Goal: Task Accomplishment & Management: Manage account settings

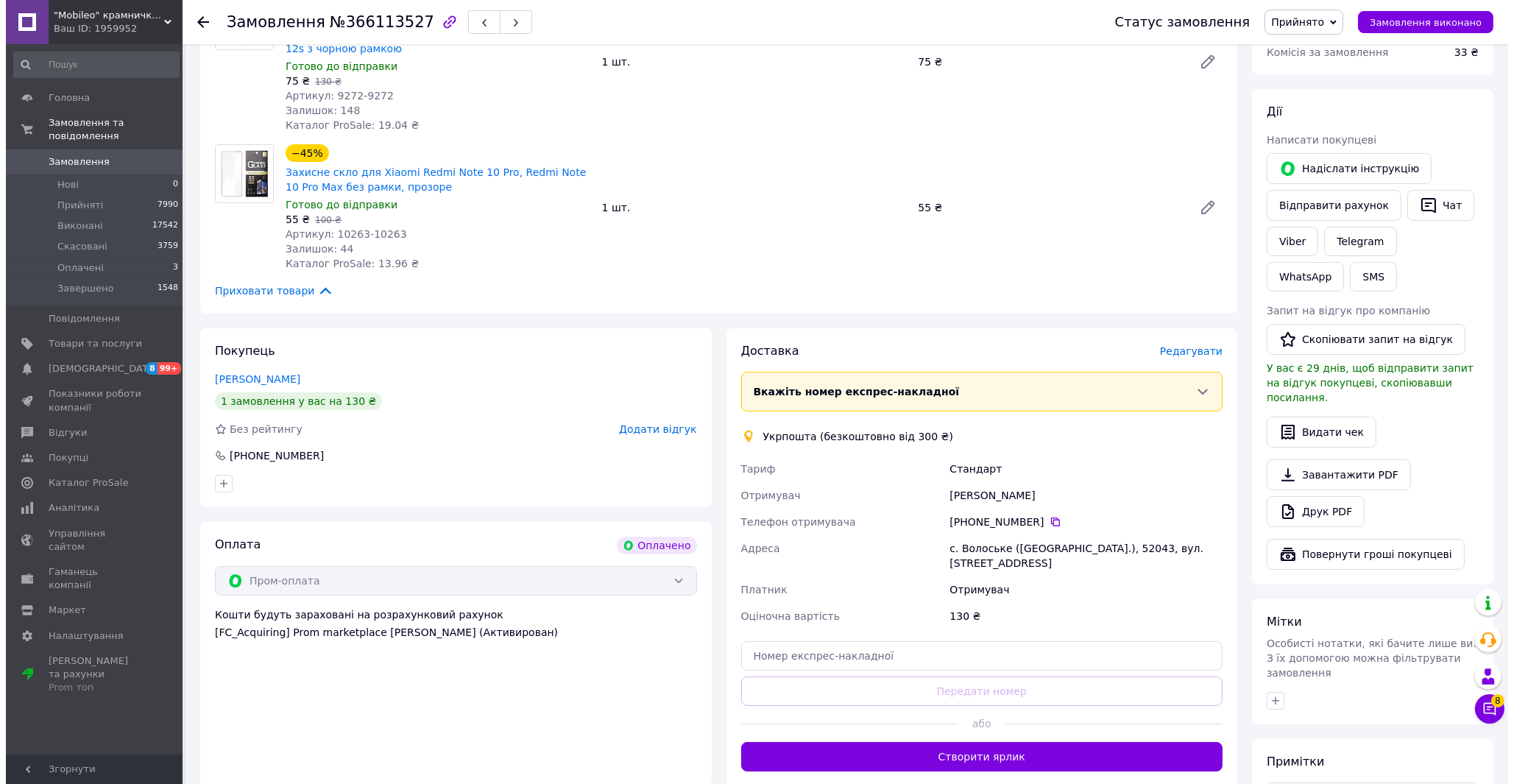
scroll to position [245, 0]
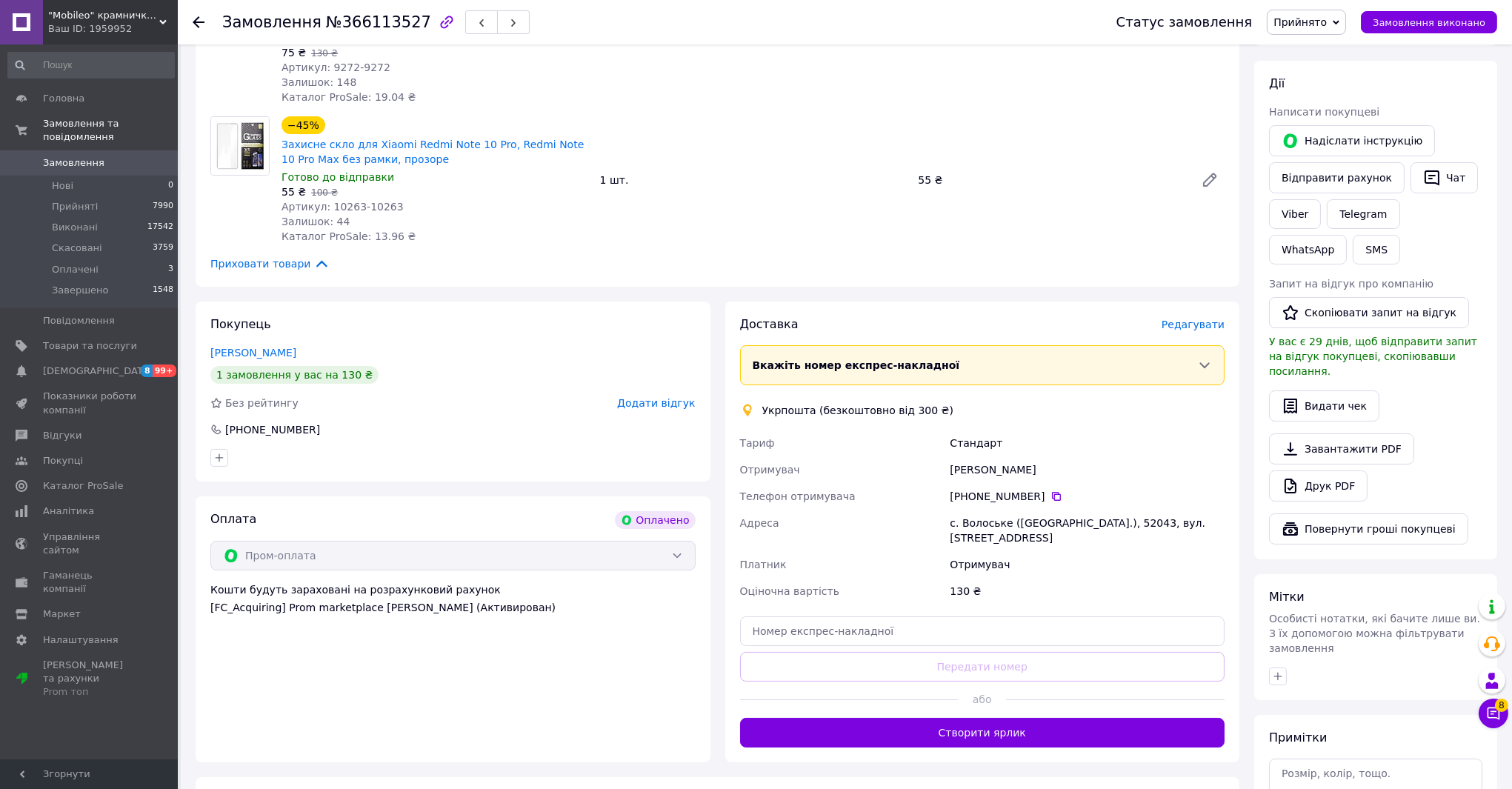
click at [1206, 328] on span "Редагувати" at bounding box center [1193, 324] width 63 height 12
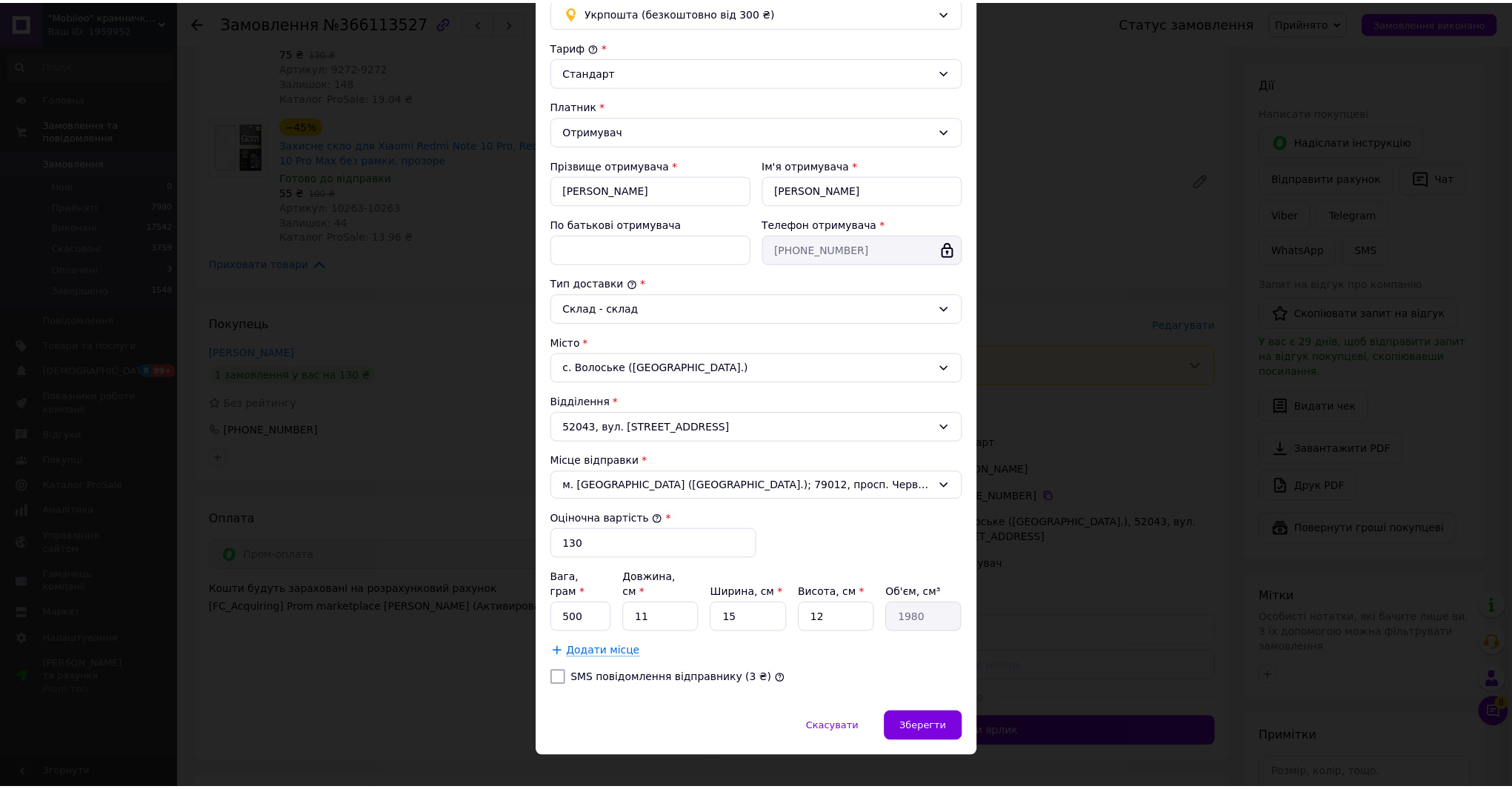
scroll to position [138, 0]
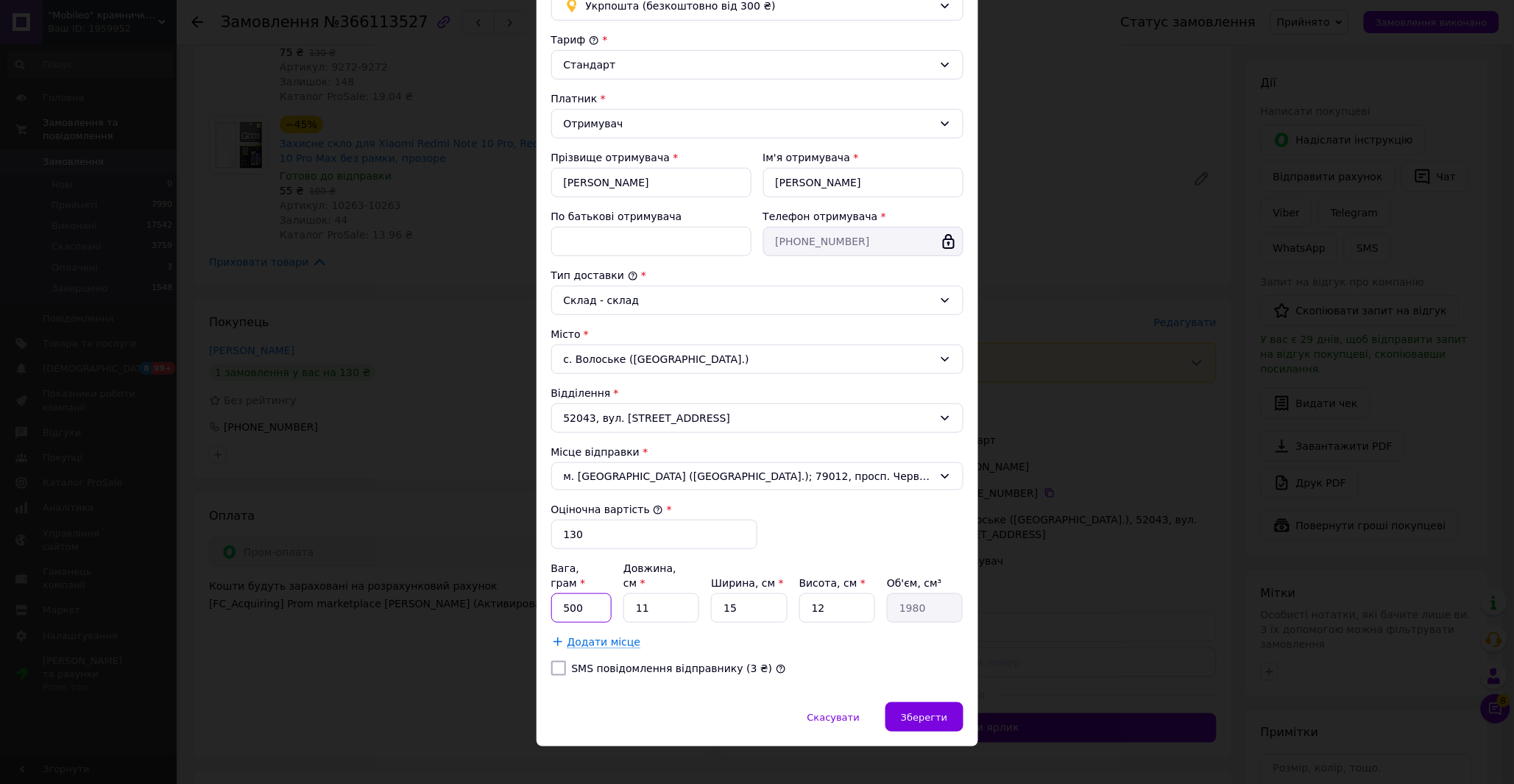
click at [590, 597] on input "500" at bounding box center [582, 607] width 61 height 30
type input "50"
click at [660, 594] on input "11" at bounding box center [661, 607] width 75 height 30
type input "2"
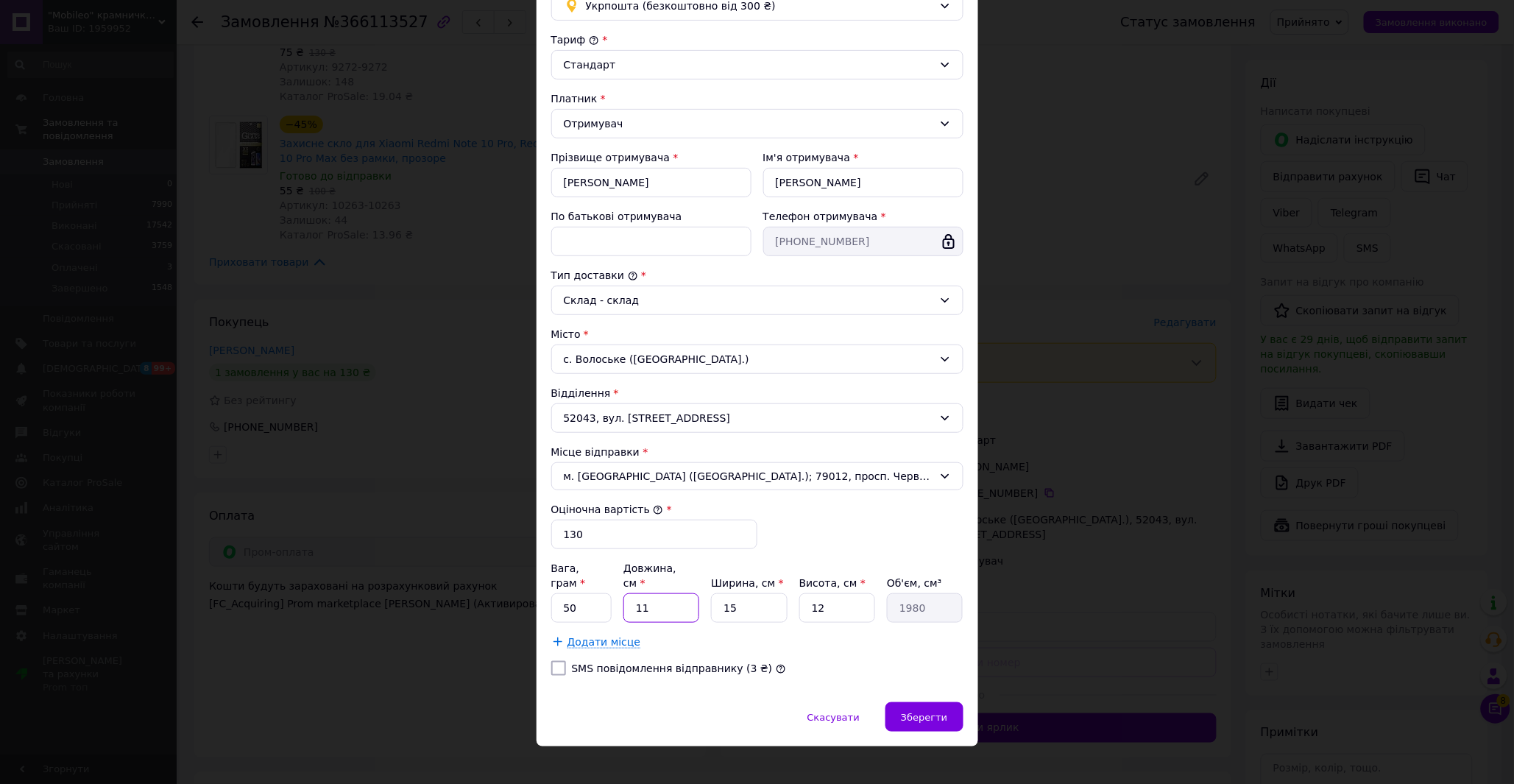
type input "360"
type input "21"
type input "3780"
type input "21"
click at [744, 593] on input "15" at bounding box center [748, 607] width 75 height 30
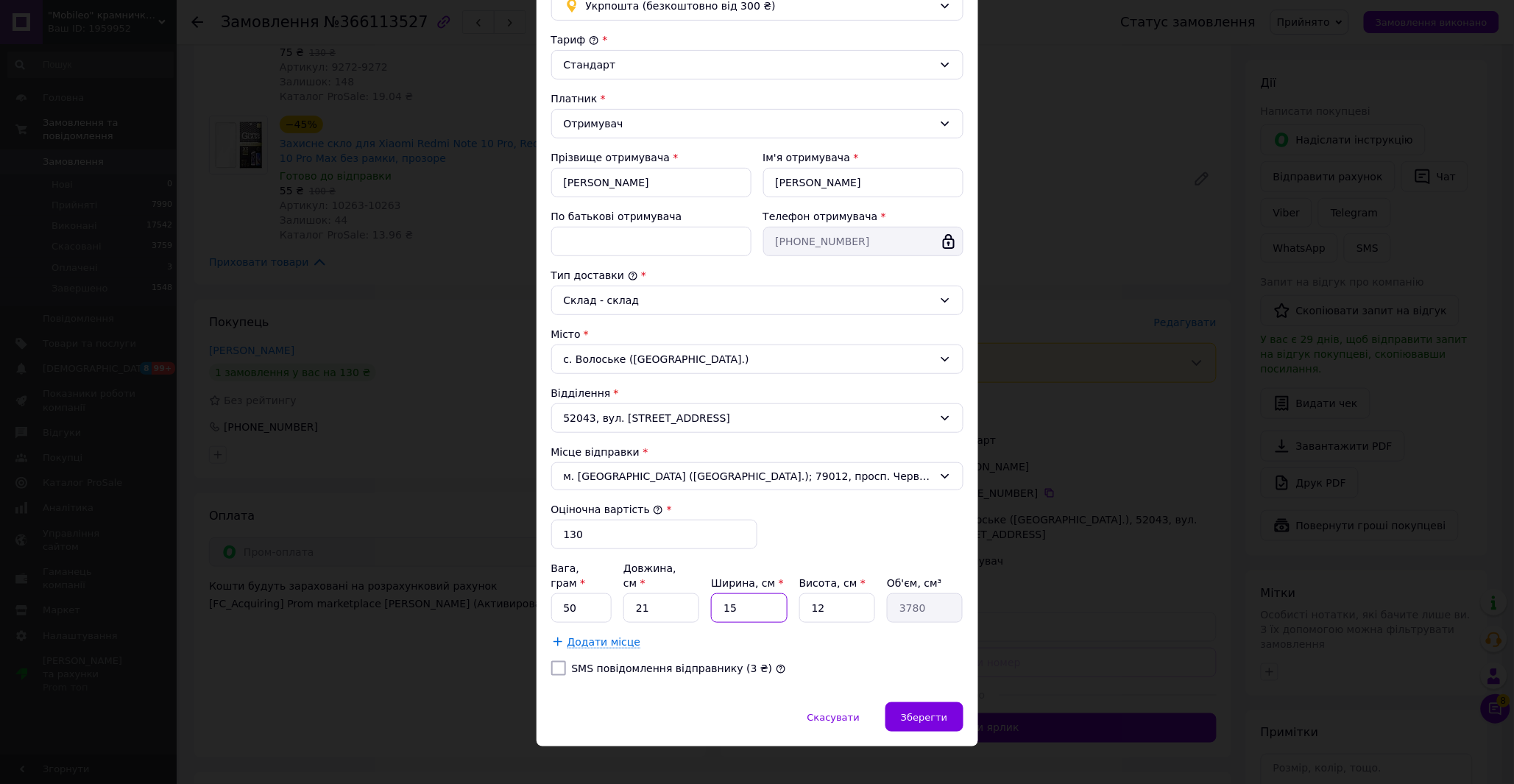
type input "1"
type input "252"
click at [744, 593] on input "1" at bounding box center [748, 607] width 75 height 30
type input "12"
type input "3024"
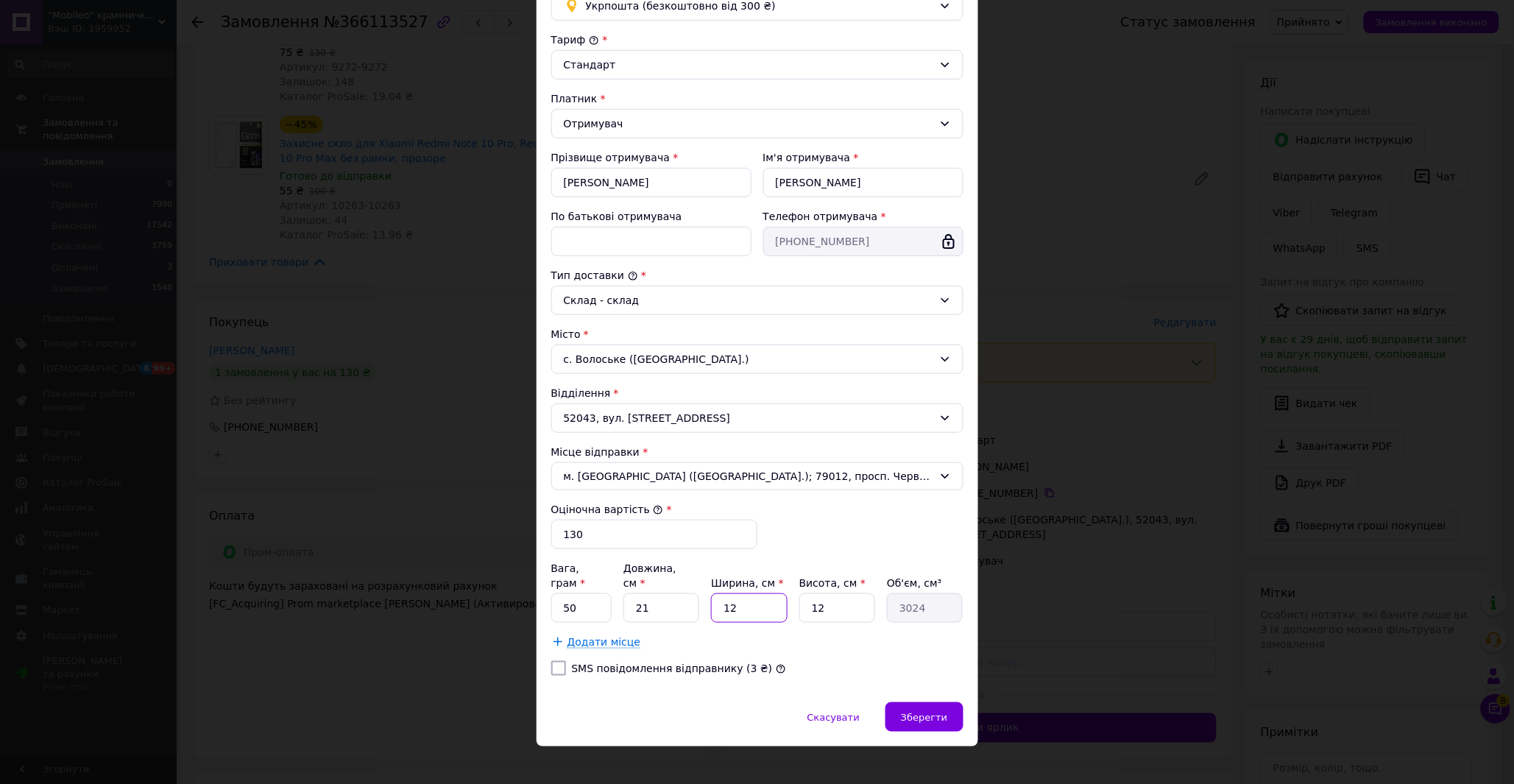
type input "12"
click at [836, 593] on input "12" at bounding box center [837, 607] width 75 height 30
type input "4"
type input "1008"
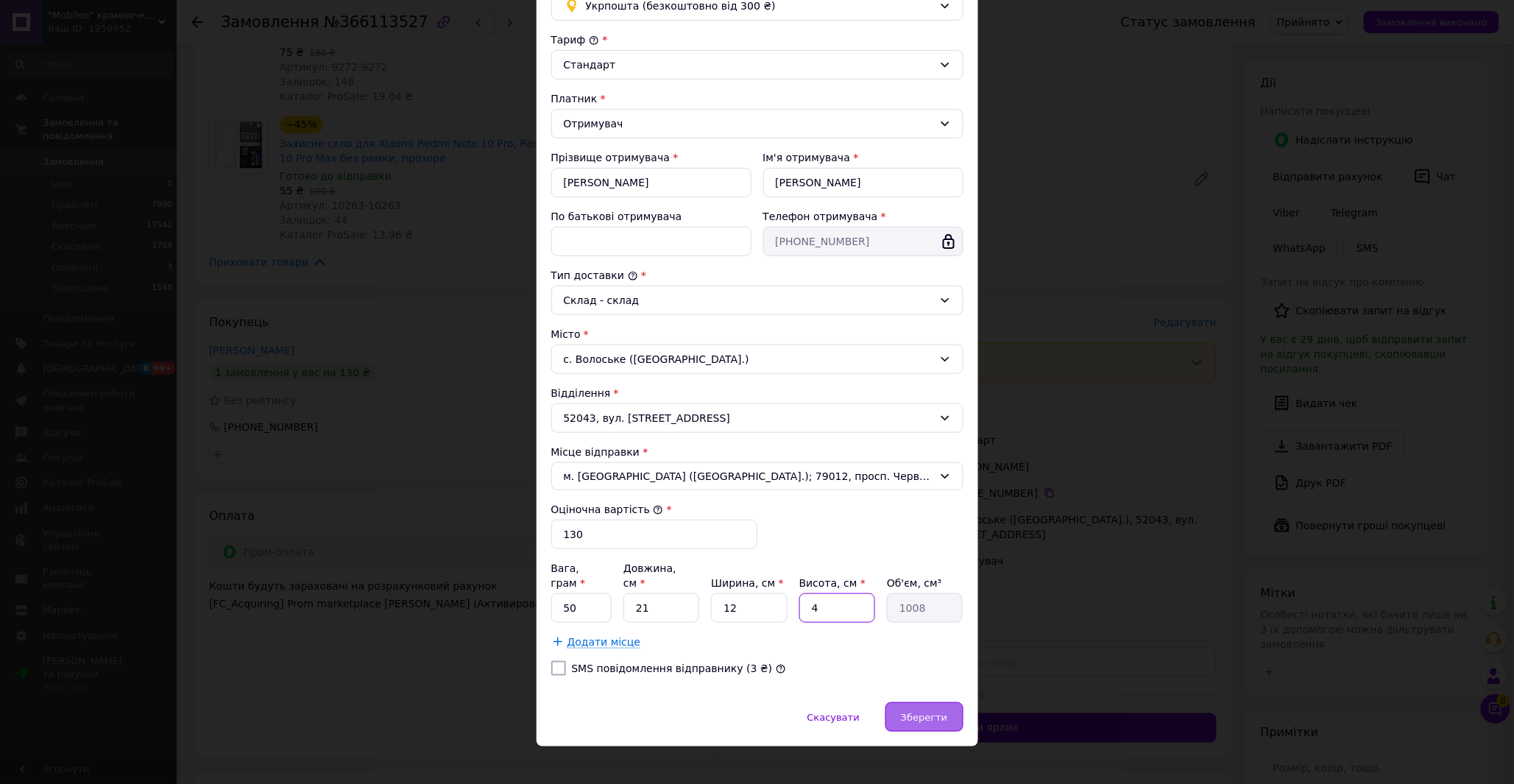
type input "4"
click at [923, 711] on span "Зберегти" at bounding box center [924, 717] width 47 height 11
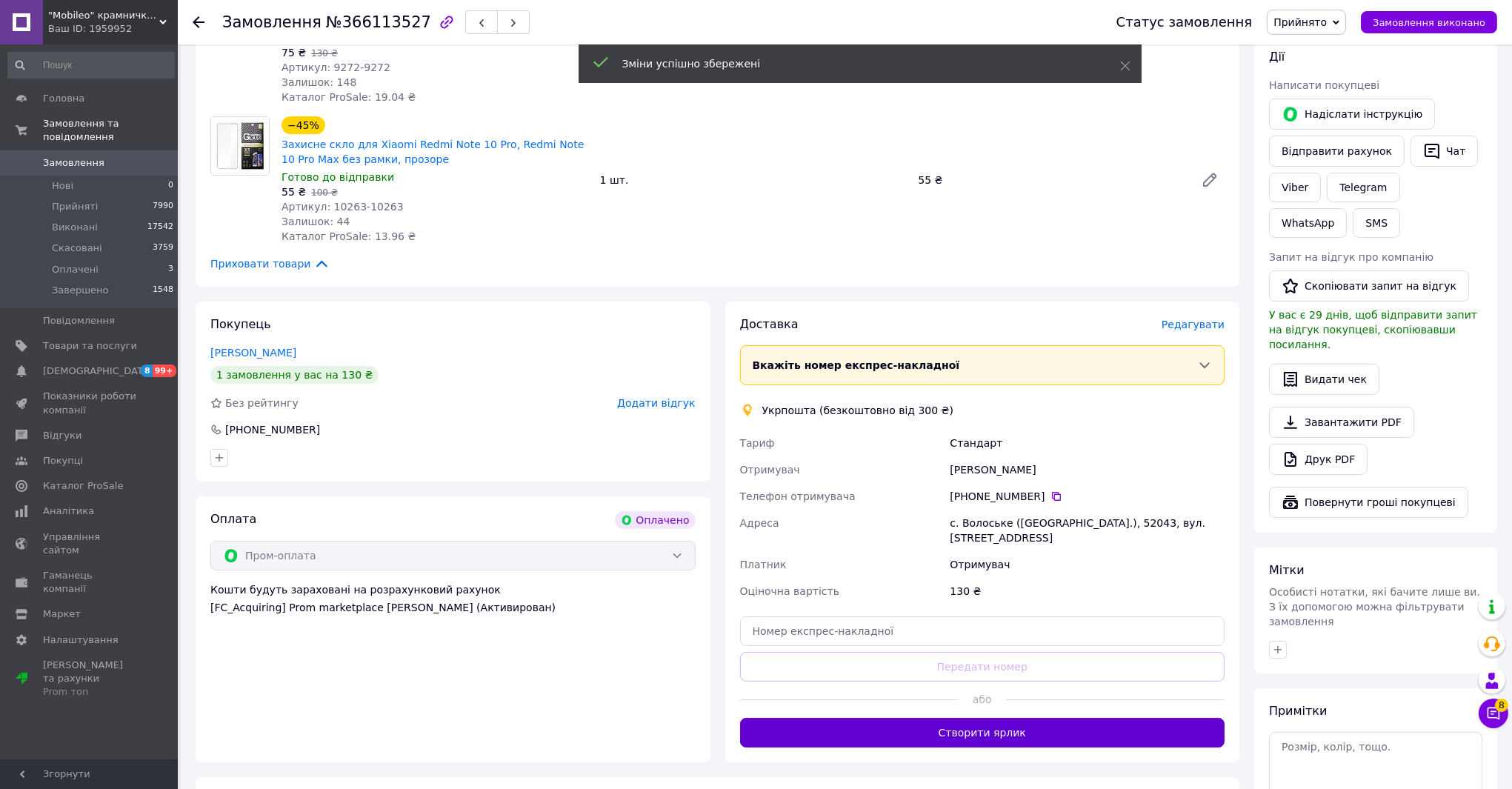
click at [1008, 728] on button "Створити ярлик" at bounding box center [982, 732] width 485 height 30
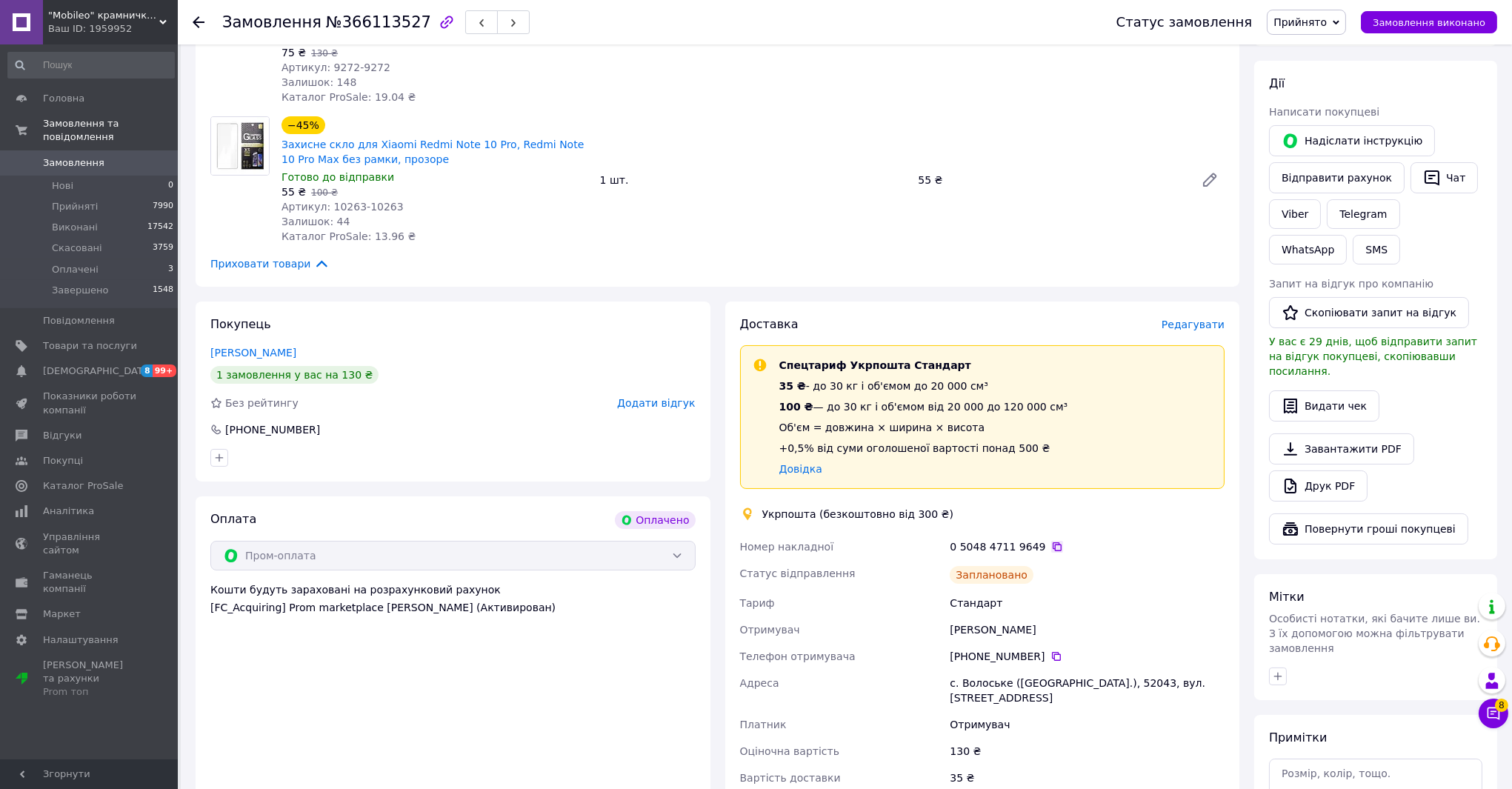
click at [1053, 545] on icon at bounding box center [1058, 546] width 9 height 9
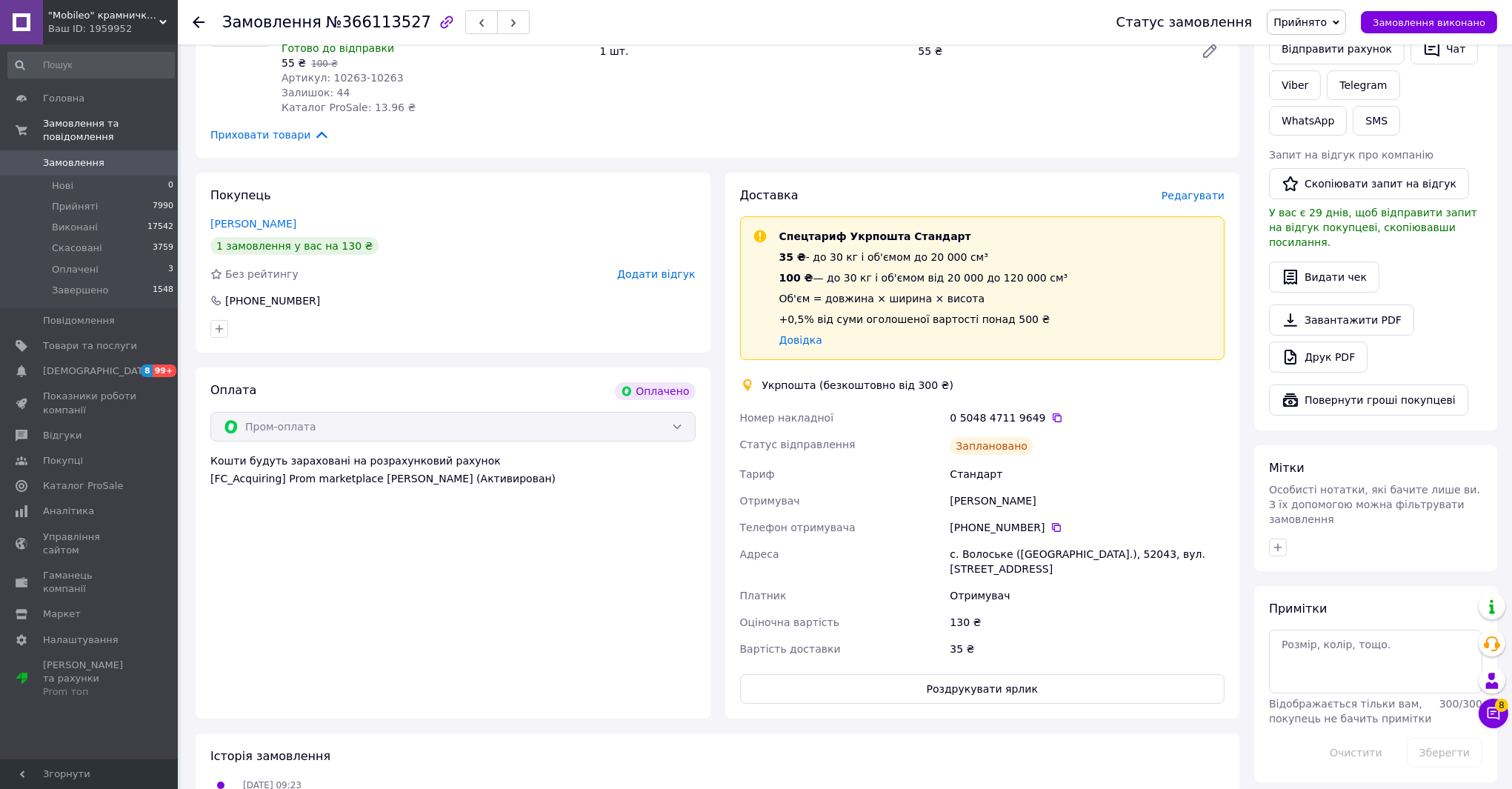
scroll to position [575, 0]
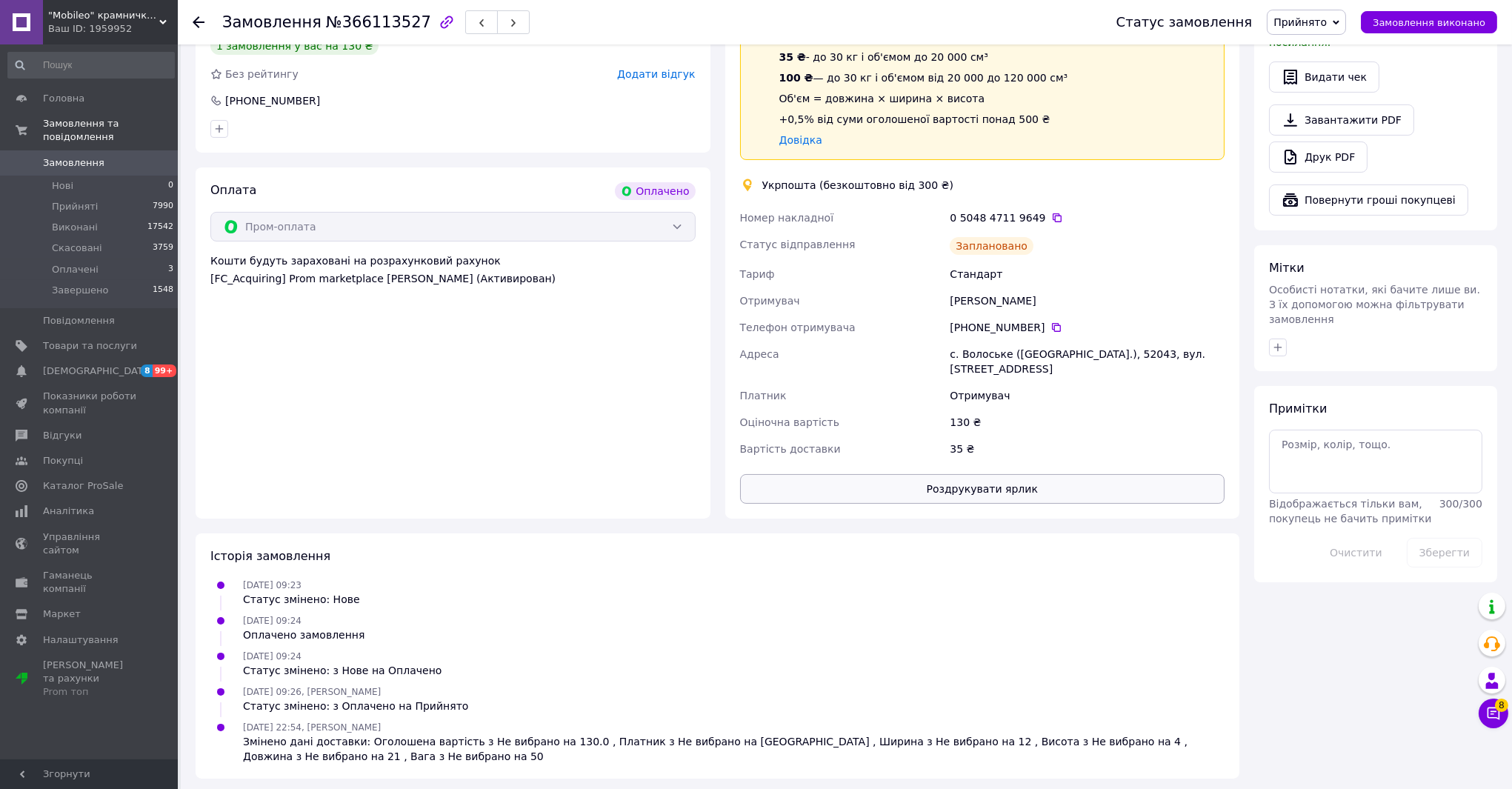
click at [1050, 484] on button "Роздрукувати ярлик" at bounding box center [982, 488] width 485 height 30
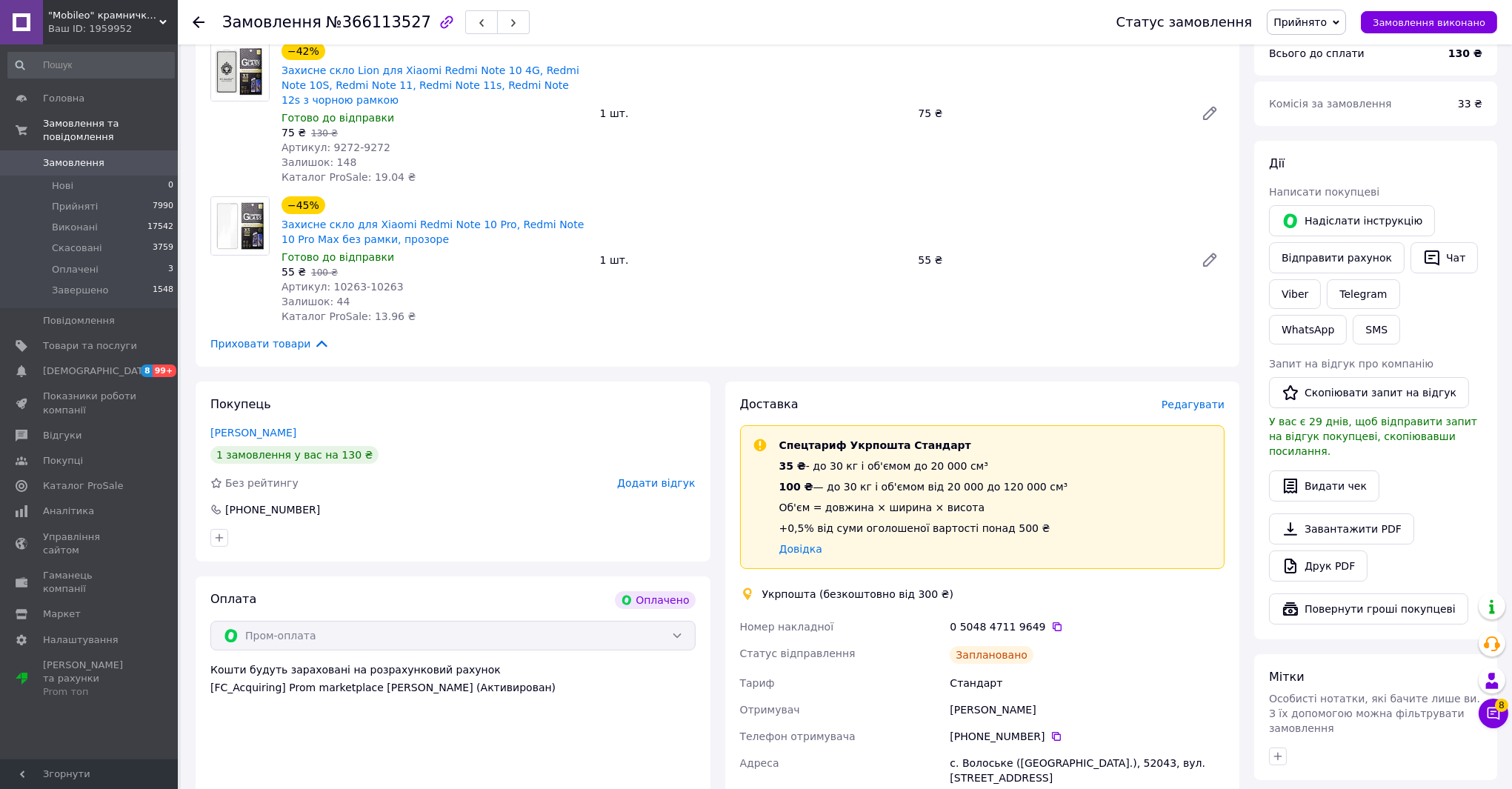
scroll to position [164, 0]
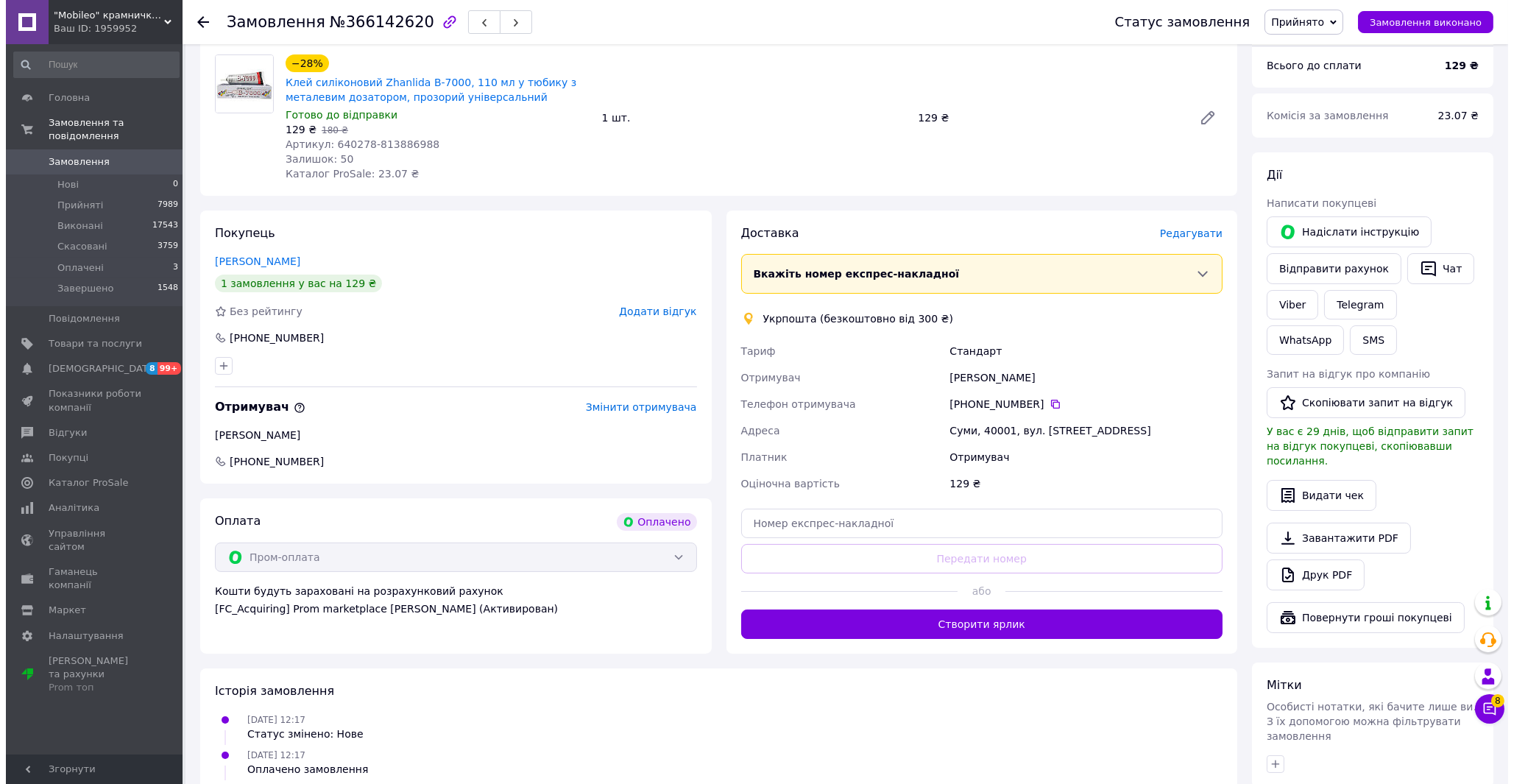
scroll to position [245, 0]
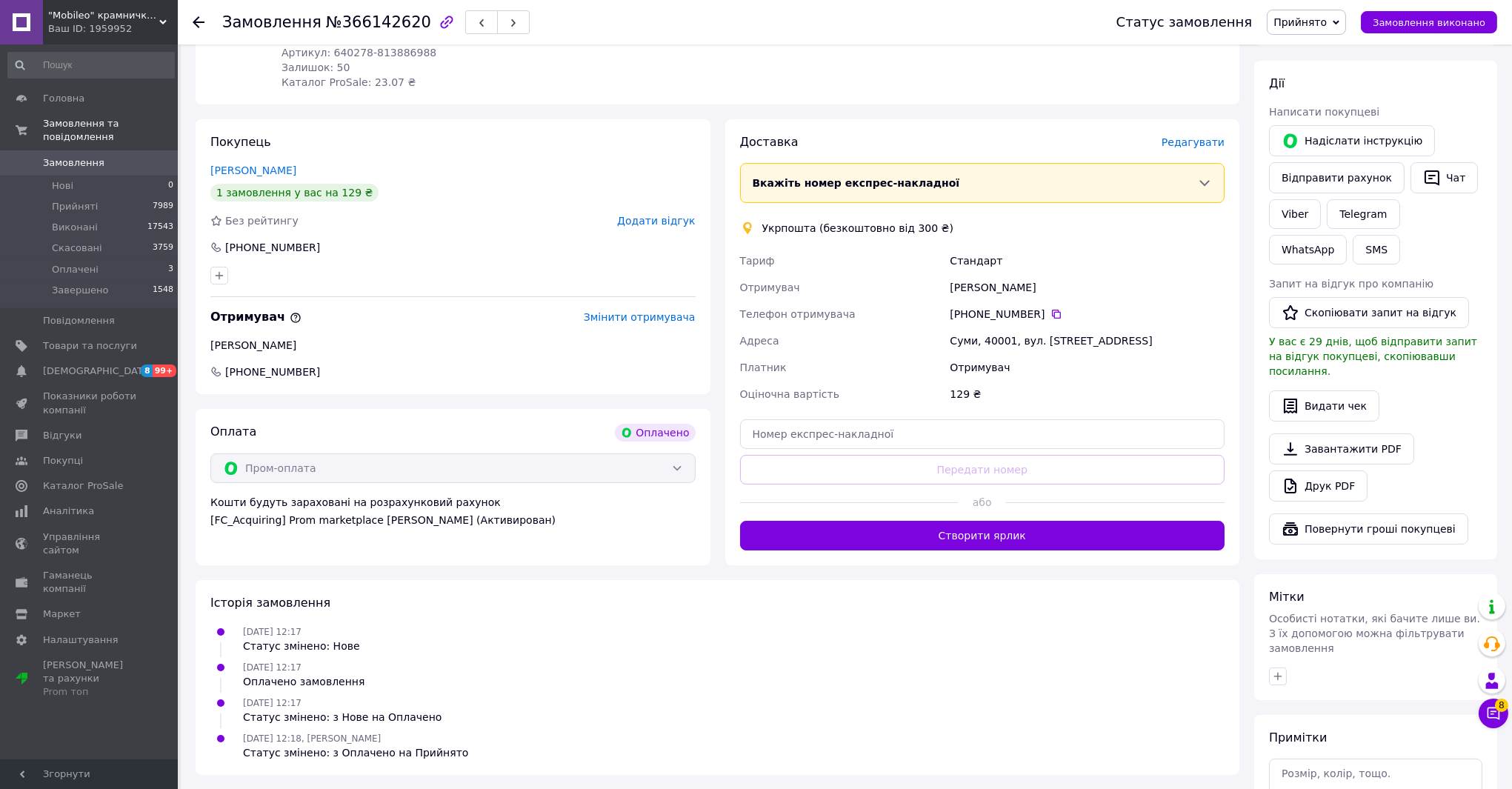
click at [1206, 146] on span "Редагувати" at bounding box center [1193, 142] width 63 height 12
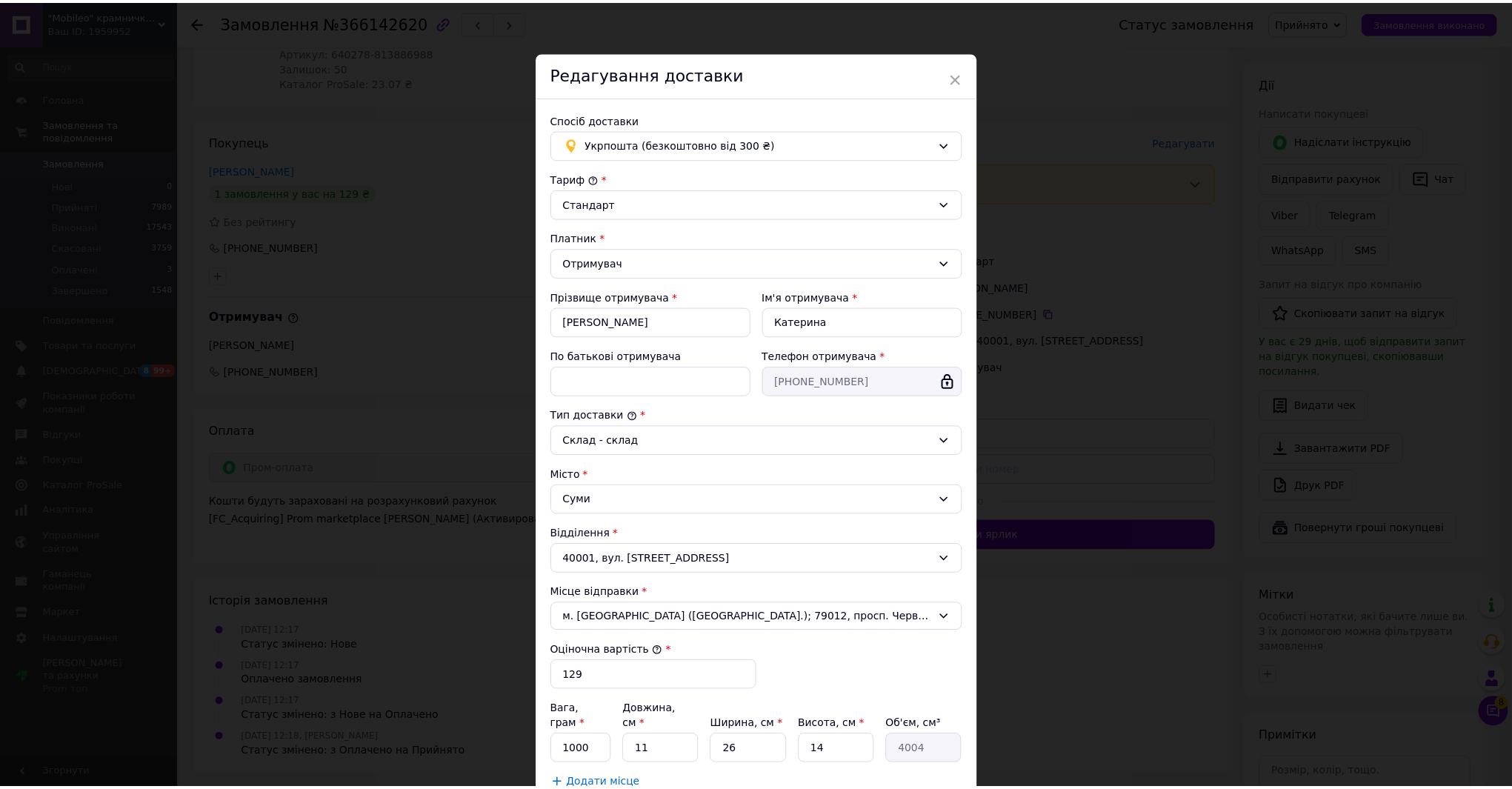
scroll to position [138, 0]
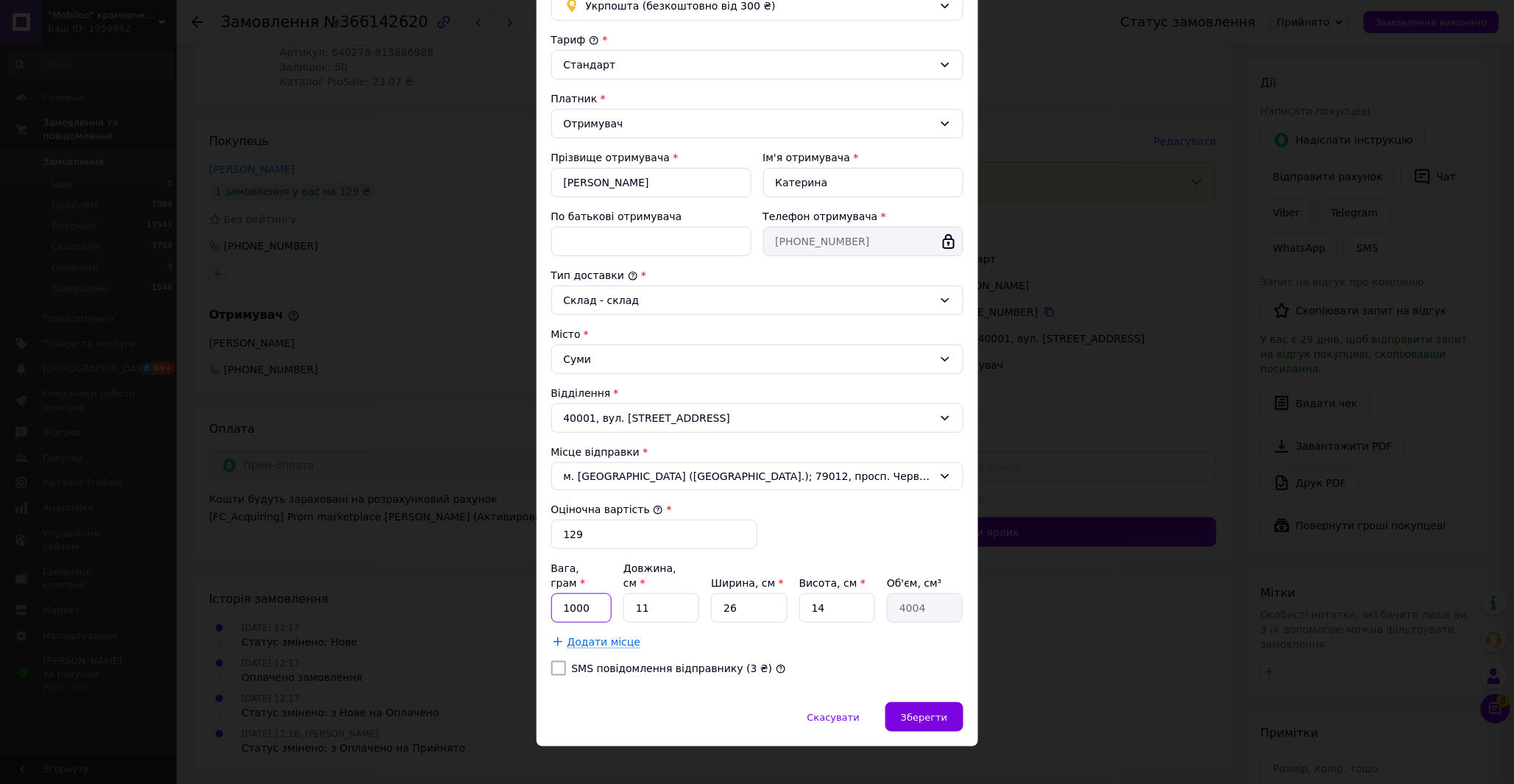
drag, startPoint x: 592, startPoint y: 597, endPoint x: 567, endPoint y: 595, distance: 25.1
click at [567, 595] on input "1000" at bounding box center [582, 607] width 61 height 30
type input "115"
drag, startPoint x: 652, startPoint y: 592, endPoint x: 631, endPoint y: 591, distance: 21.0
click at [631, 593] on input "11" at bounding box center [661, 607] width 75 height 30
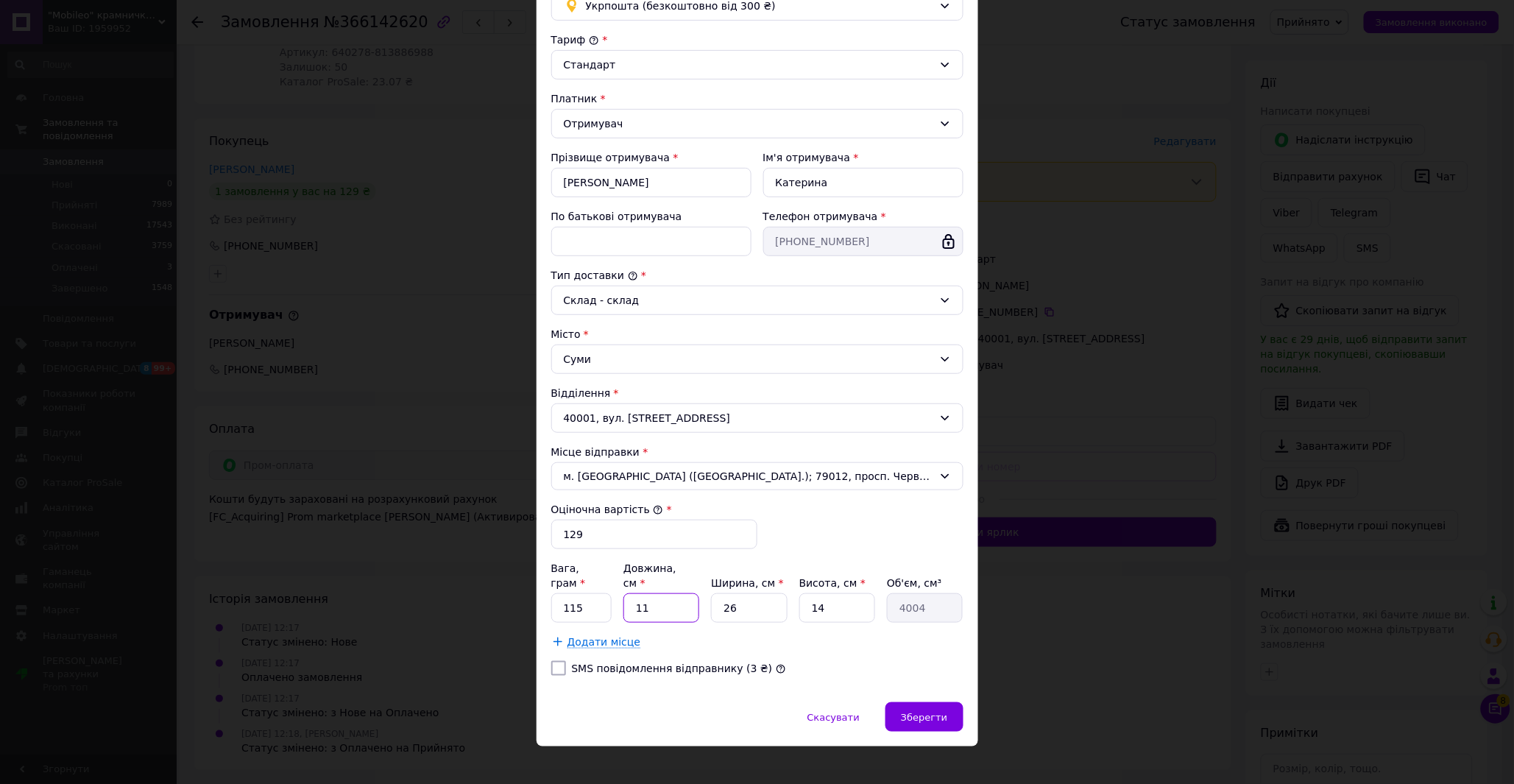
type input "2"
type input "728"
type input "21"
type input "7644"
type input "21"
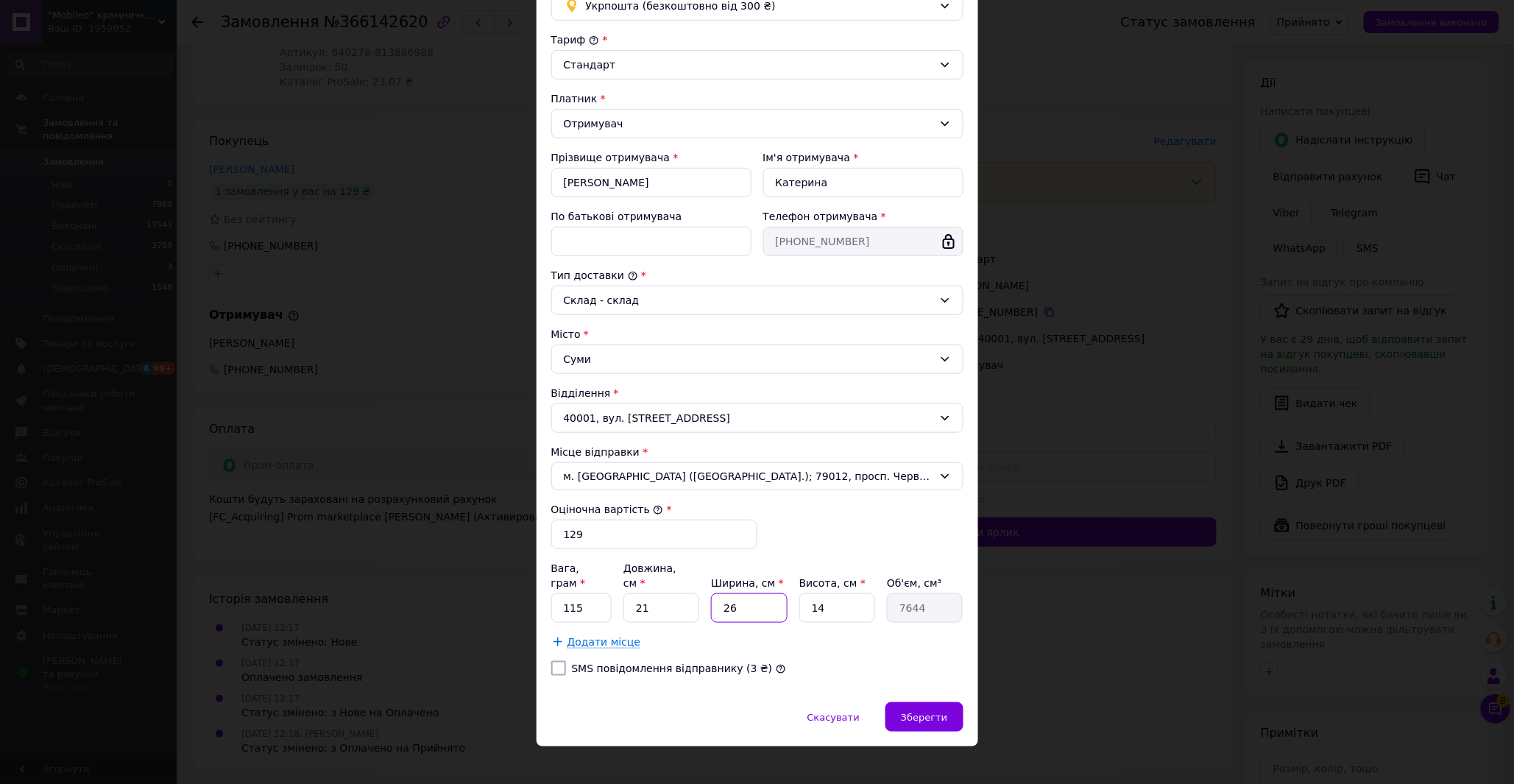
click at [739, 593] on input "26" at bounding box center [748, 607] width 75 height 30
type input "1"
type input "294"
click at [739, 593] on input "1" at bounding box center [748, 607] width 75 height 30
type input "12"
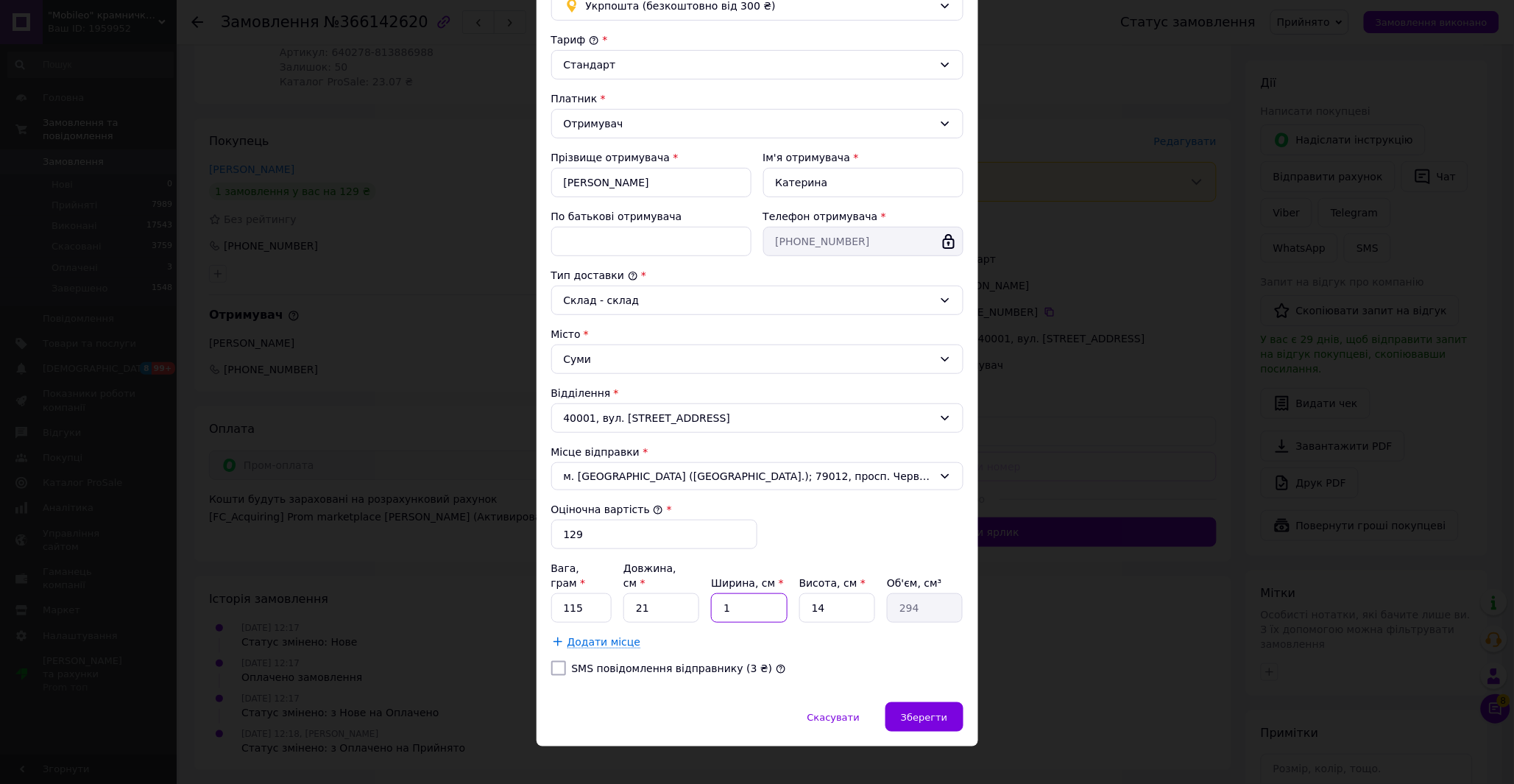
type input "3528"
type input "12"
click at [844, 593] on input "14" at bounding box center [837, 607] width 75 height 30
type input "4"
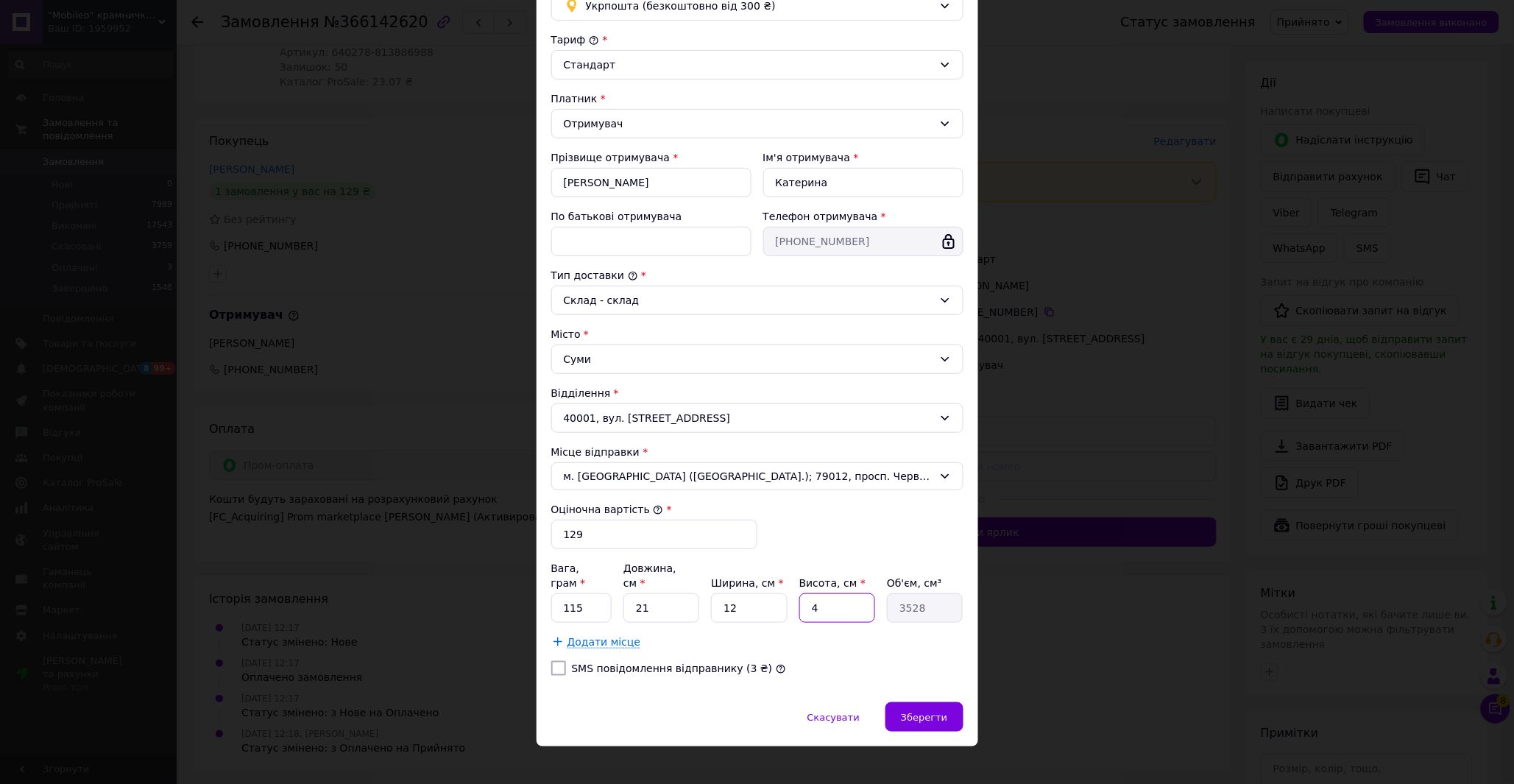
type input "1008"
type input "4"
click at [925, 711] on span "Зберегти" at bounding box center [924, 717] width 47 height 11
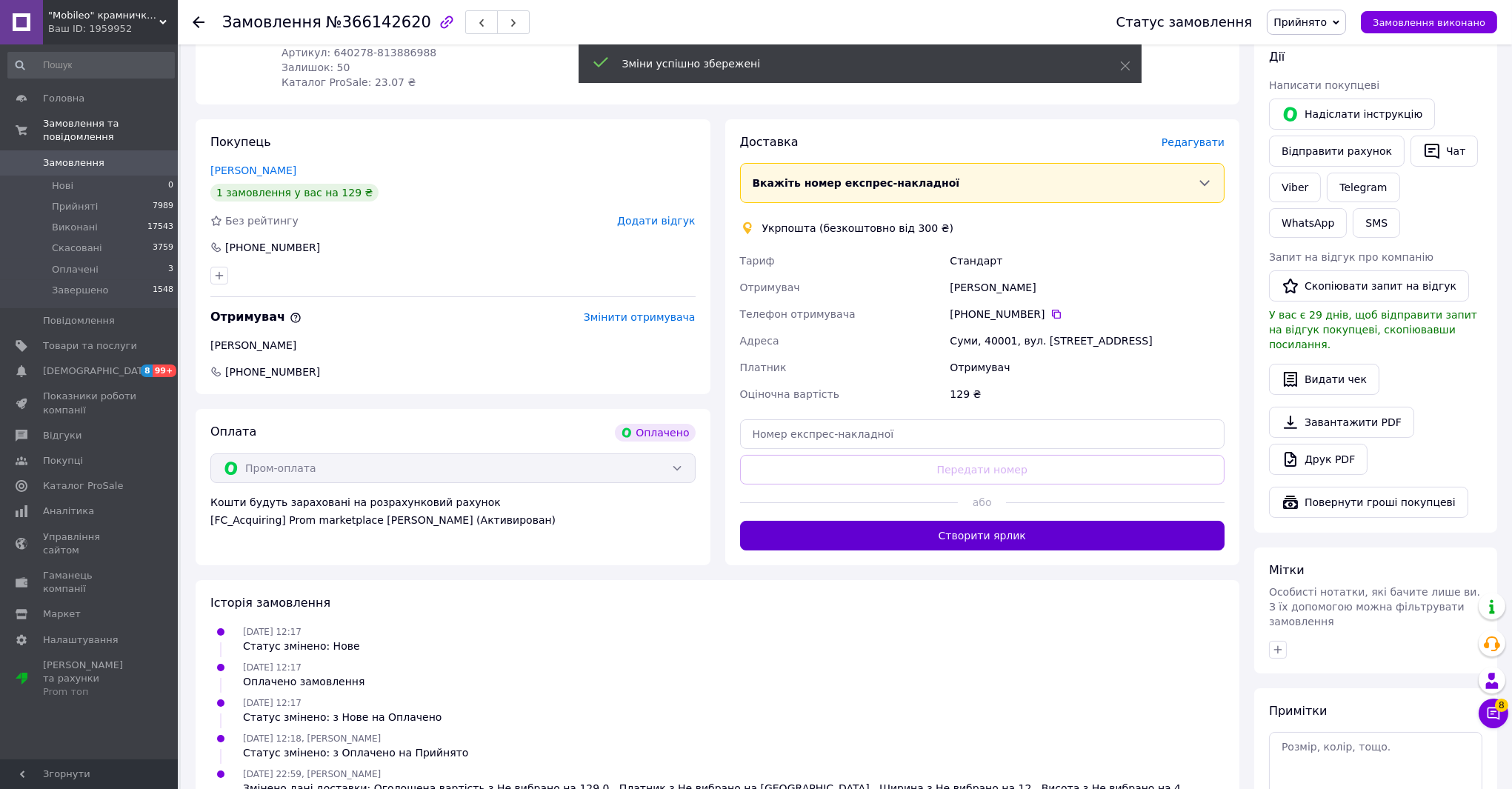
click at [913, 527] on button "Створити ярлик" at bounding box center [982, 535] width 485 height 30
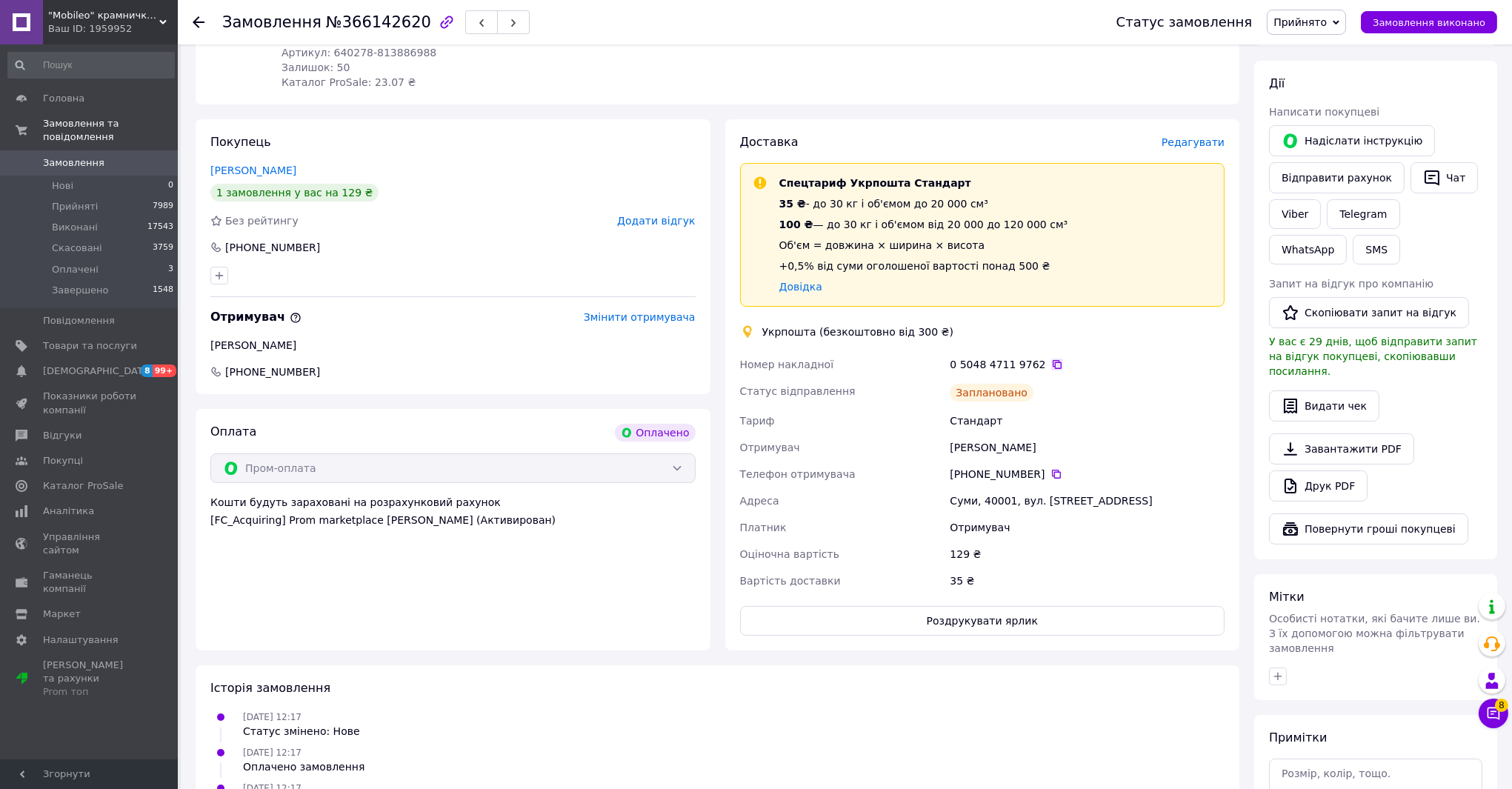
click at [1051, 365] on icon at bounding box center [1057, 364] width 12 height 12
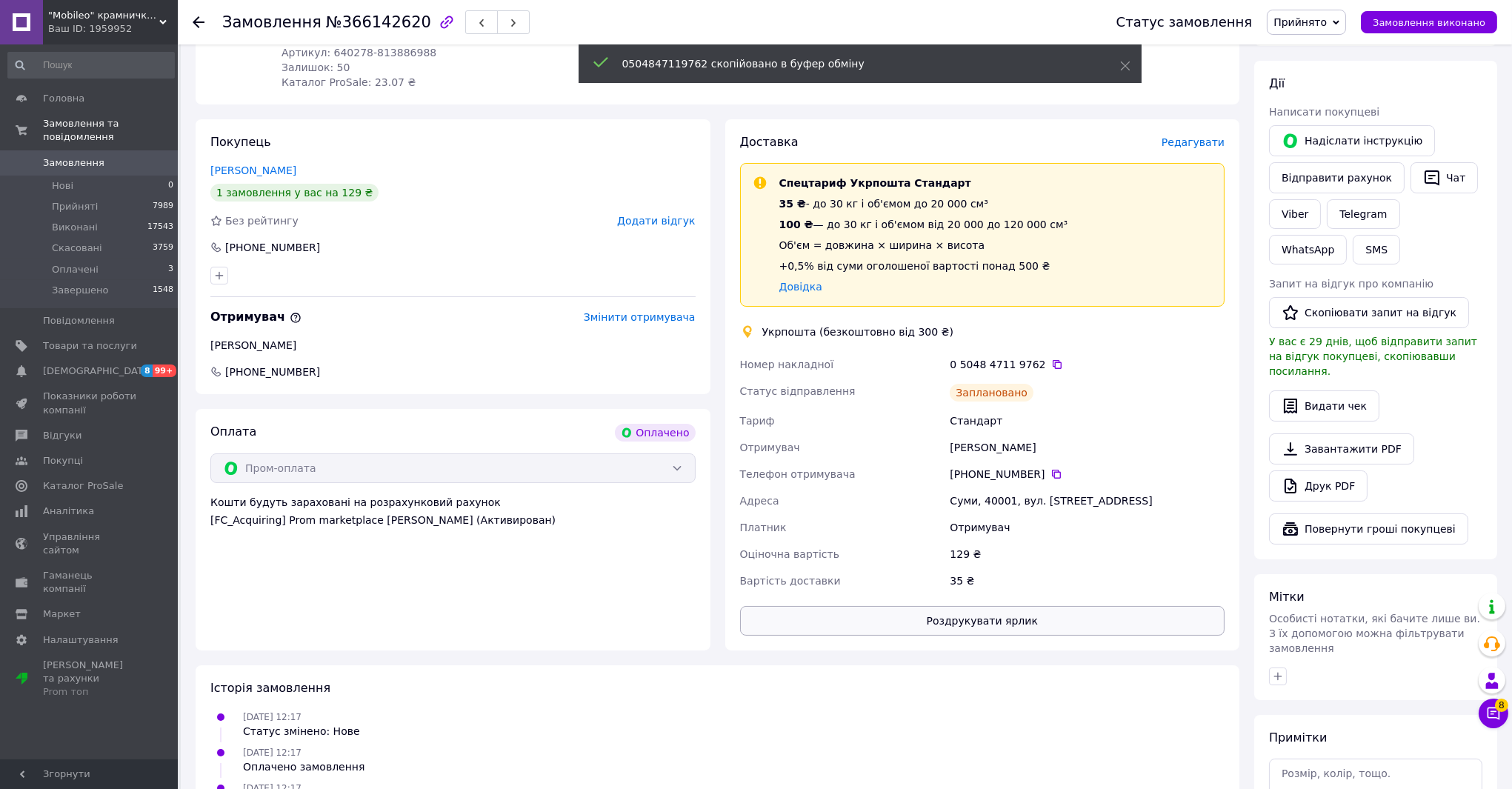
click at [1061, 616] on button "Роздрукувати ярлик" at bounding box center [982, 620] width 485 height 30
